Goal: Navigation & Orientation: Find specific page/section

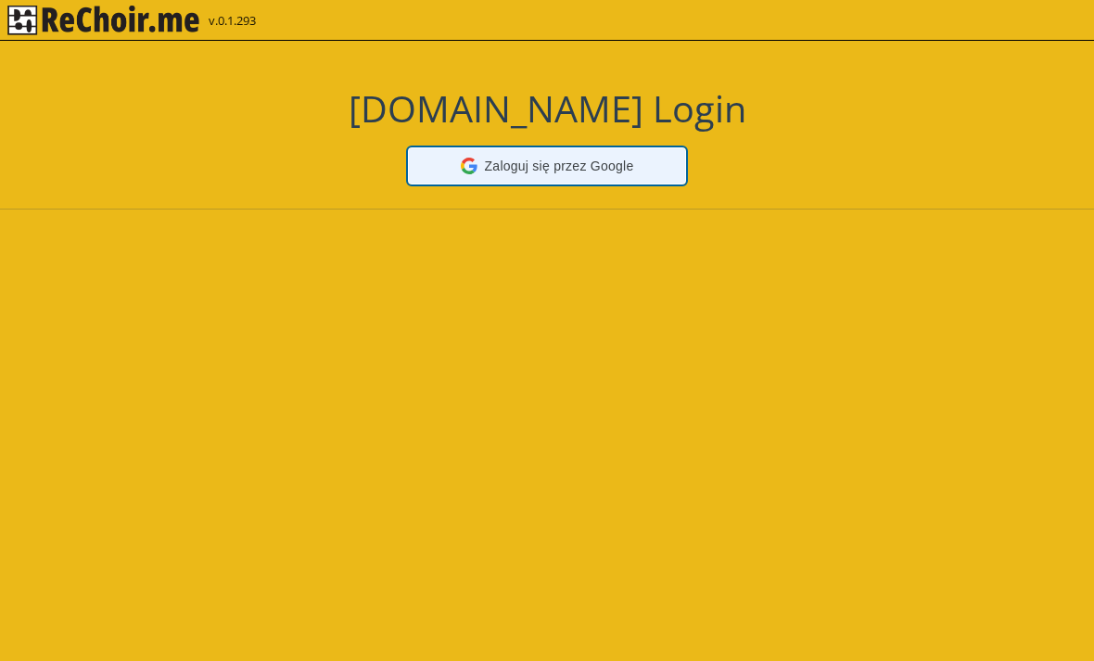
click at [623, 179] on div "Zaloguj się przez Google Zaloguj się przez Google. Otwiera się w nowej karcie" at bounding box center [547, 165] width 254 height 35
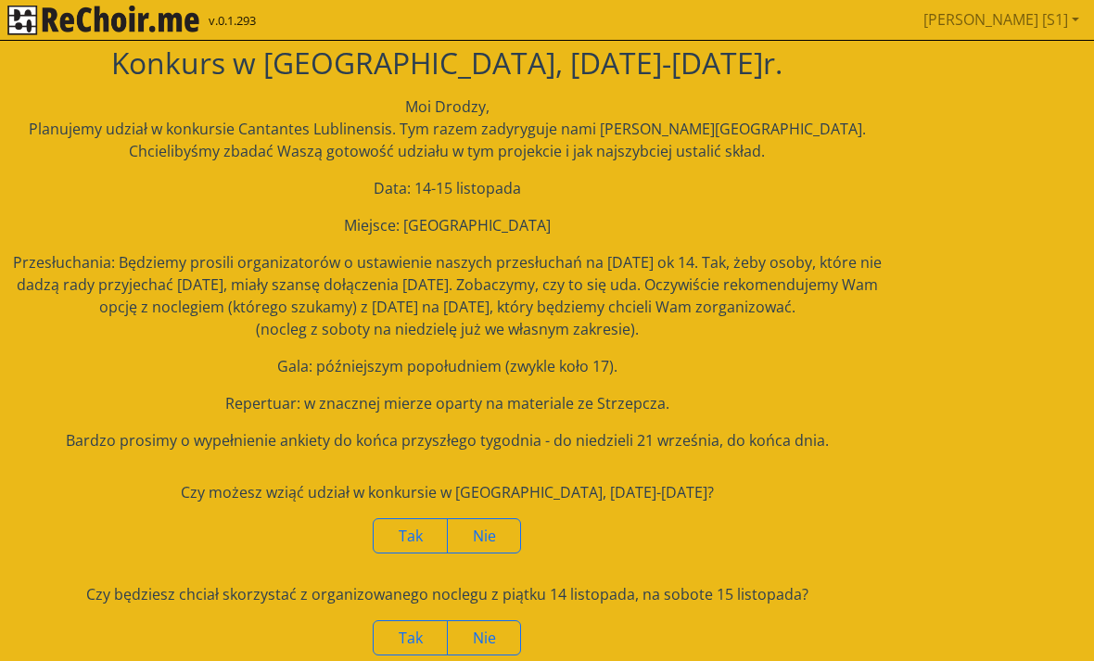
click at [1070, 21] on link "[PERSON_NAME] [S1]" at bounding box center [1001, 19] width 171 height 37
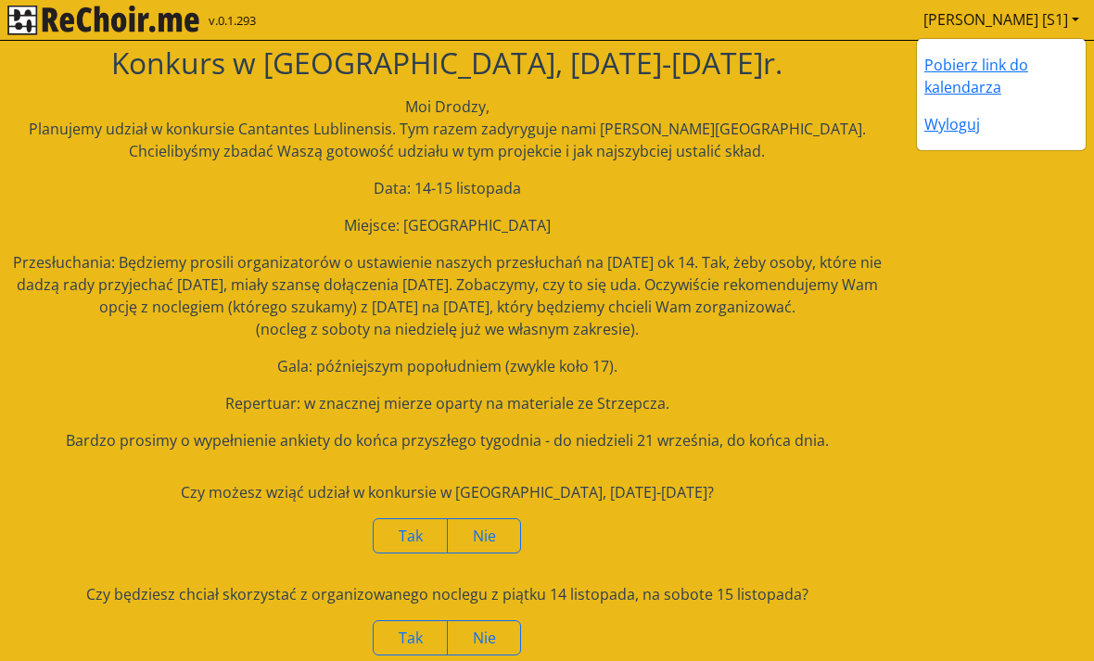
click at [128, 33] on img "rekłajer mi" at bounding box center [103, 21] width 192 height 30
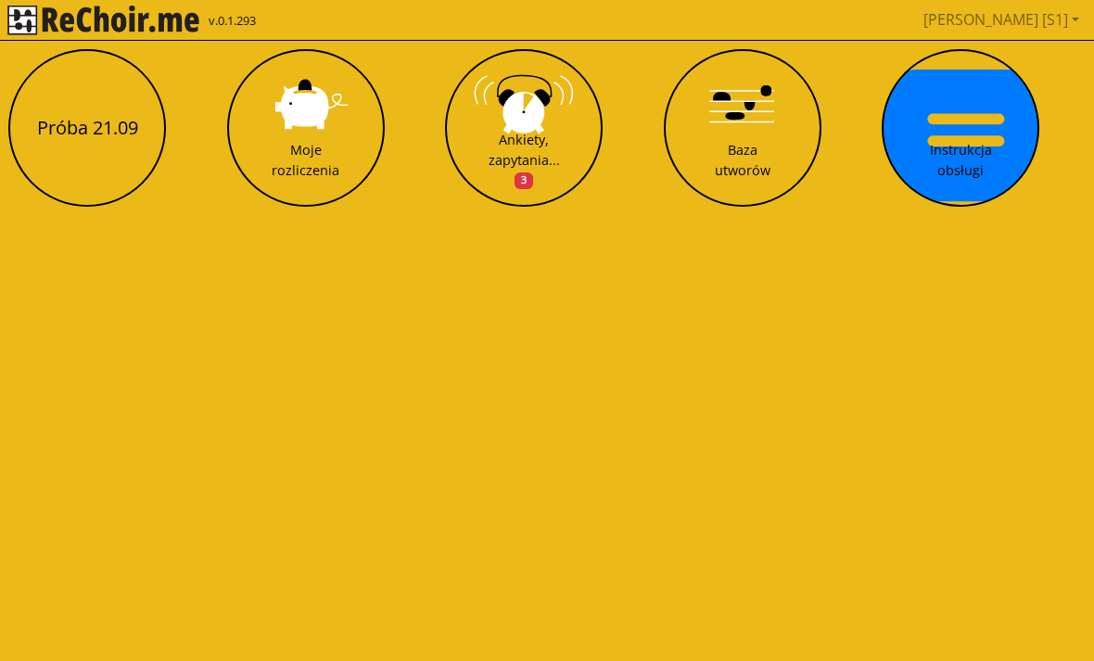
click at [70, 157] on button "Próba 21.09" at bounding box center [87, 128] width 158 height 158
click at [293, 183] on button "Moje rozliczenia" at bounding box center [306, 128] width 158 height 158
click at [555, 136] on div "Ankiety, zapytania... 3" at bounding box center [523, 160] width 71 height 60
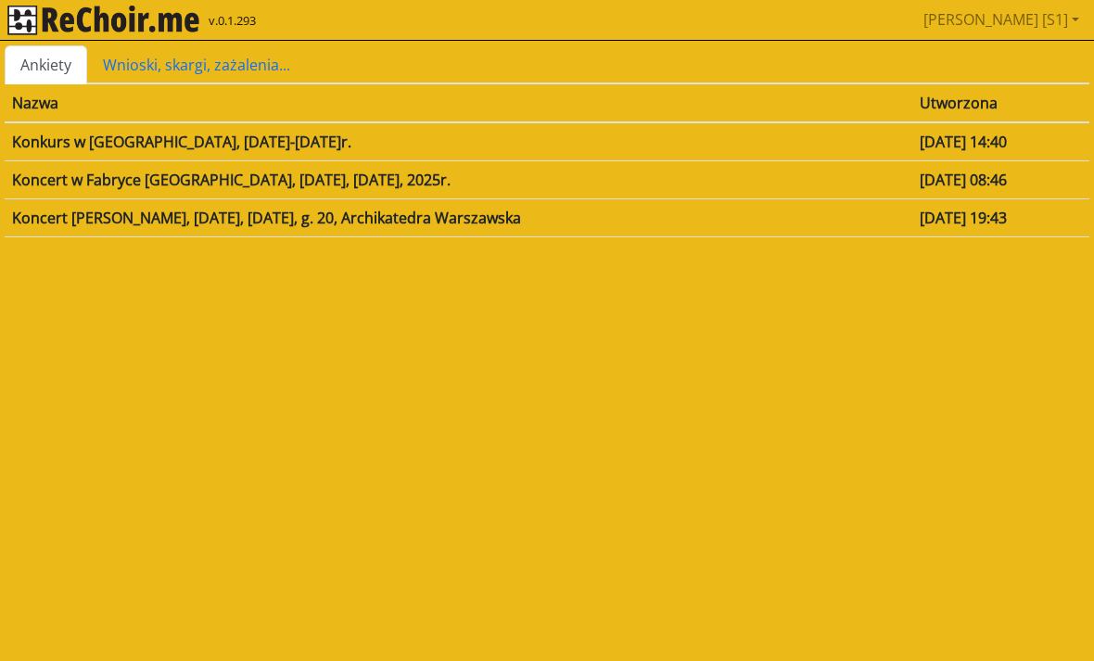
click at [400, 177] on td "Koncert w Fabryce [GEOGRAPHIC_DATA], [DATE], [DATE], 2025r." at bounding box center [458, 179] width 907 height 38
click at [528, 224] on td "Koncert [PERSON_NAME], [DATE], [DATE], g. 20, Archikatedra Warszawska" at bounding box center [458, 217] width 907 height 38
click at [237, 60] on link "Wnioski, skargi, zażalenia..." at bounding box center [196, 64] width 219 height 39
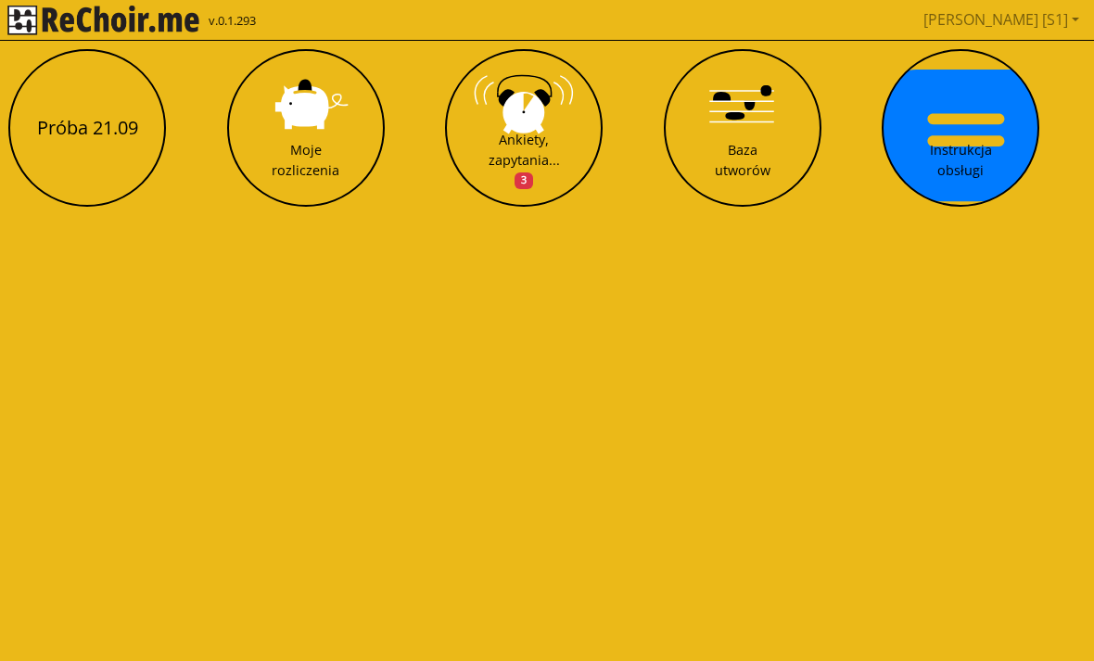
click at [762, 101] on button "Baza utworów" at bounding box center [743, 128] width 158 height 158
click at [947, 126] on button "Instrukcja obsługi" at bounding box center [960, 128] width 158 height 158
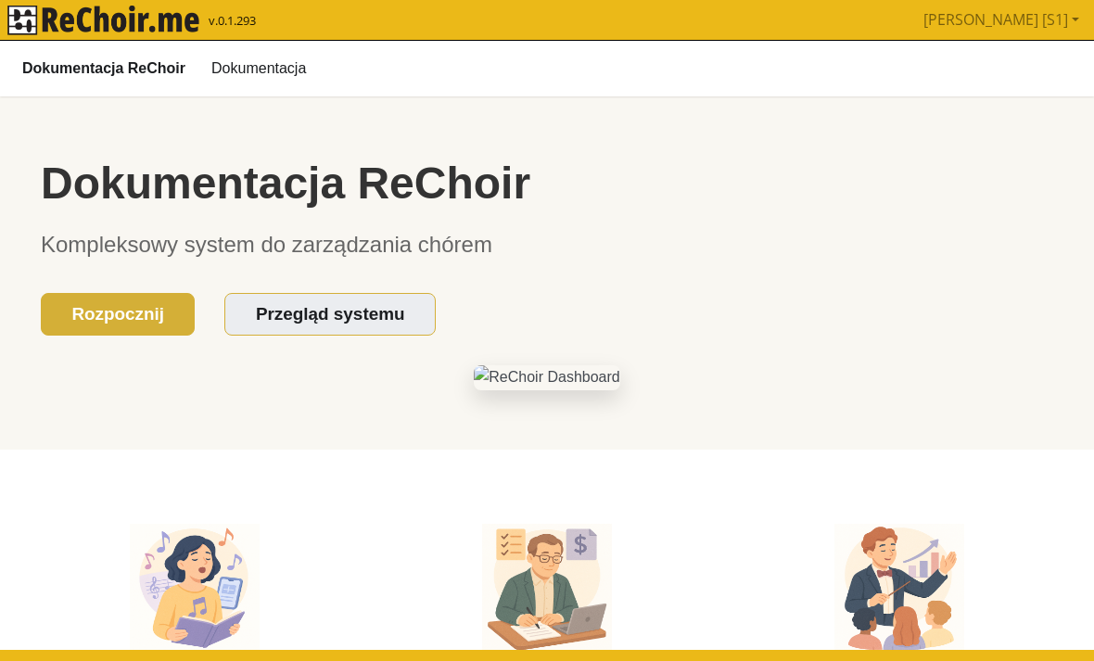
click at [1085, 23] on link "[PERSON_NAME] [S1]" at bounding box center [1001, 19] width 171 height 37
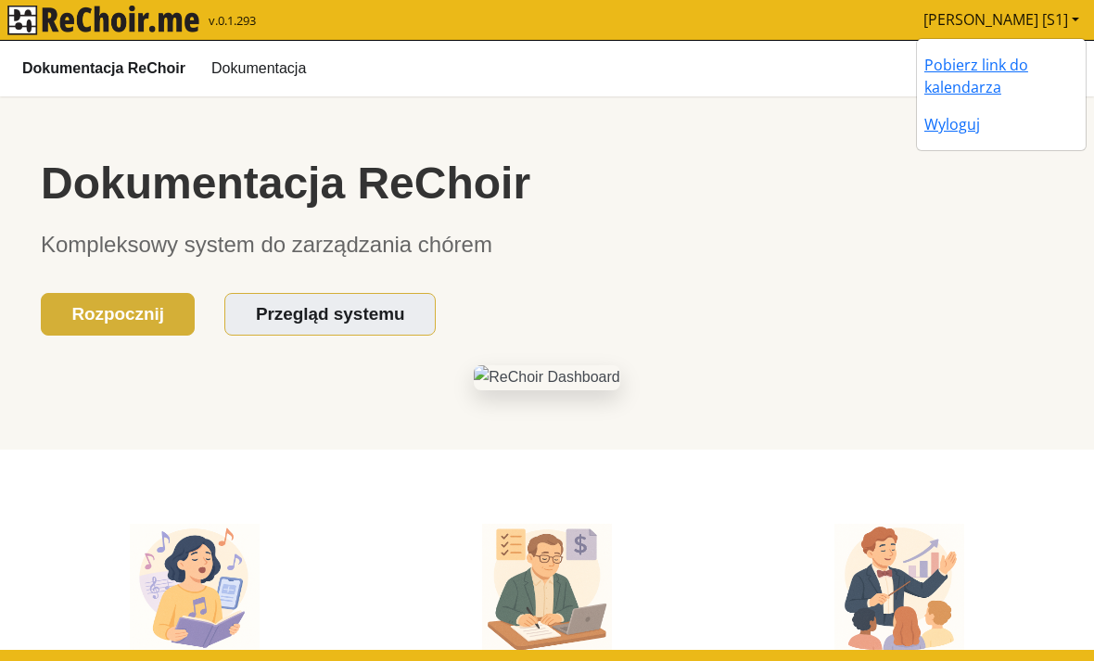
click at [834, 236] on p "Kompleksowy system do zarządzania chórem" at bounding box center [547, 243] width 1012 height 37
